Goal: Check status: Check status

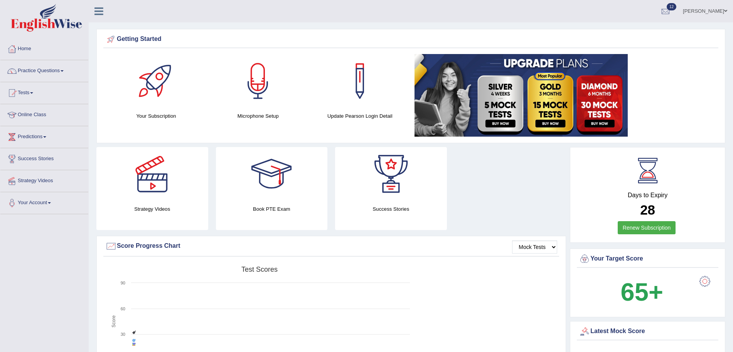
click at [20, 83] on link "Tests" at bounding box center [44, 91] width 88 height 19
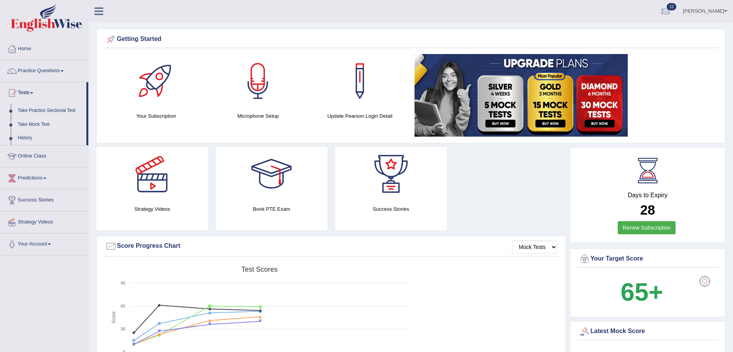
click at [43, 121] on link "Take Mock Test" at bounding box center [50, 125] width 72 height 14
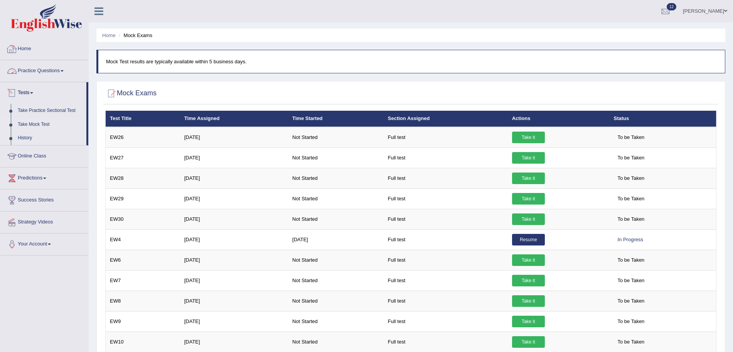
click at [31, 136] on link "History" at bounding box center [50, 138] width 72 height 14
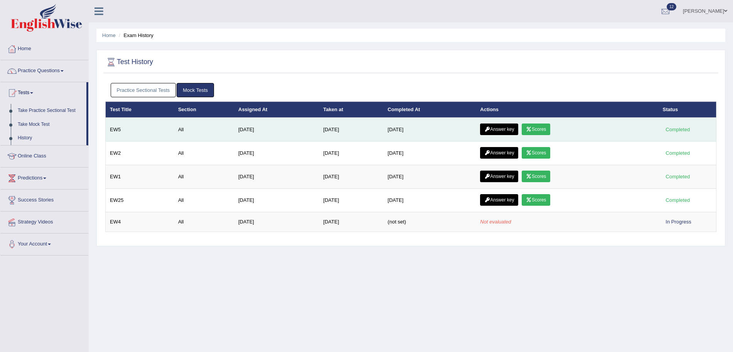
click at [512, 131] on link "Answer key" at bounding box center [499, 129] width 38 height 12
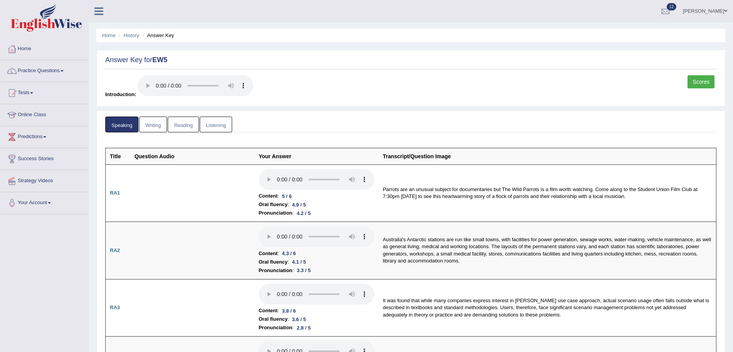
drag, startPoint x: 740, startPoint y: 36, endPoint x: 738, endPoint y: -6, distance: 42.1
click at [733, 0] on html "Toggle navigation Home Practice Questions Speaking Practice Read Aloud Repeat S…" at bounding box center [366, 176] width 733 height 352
